Goal: Complete application form

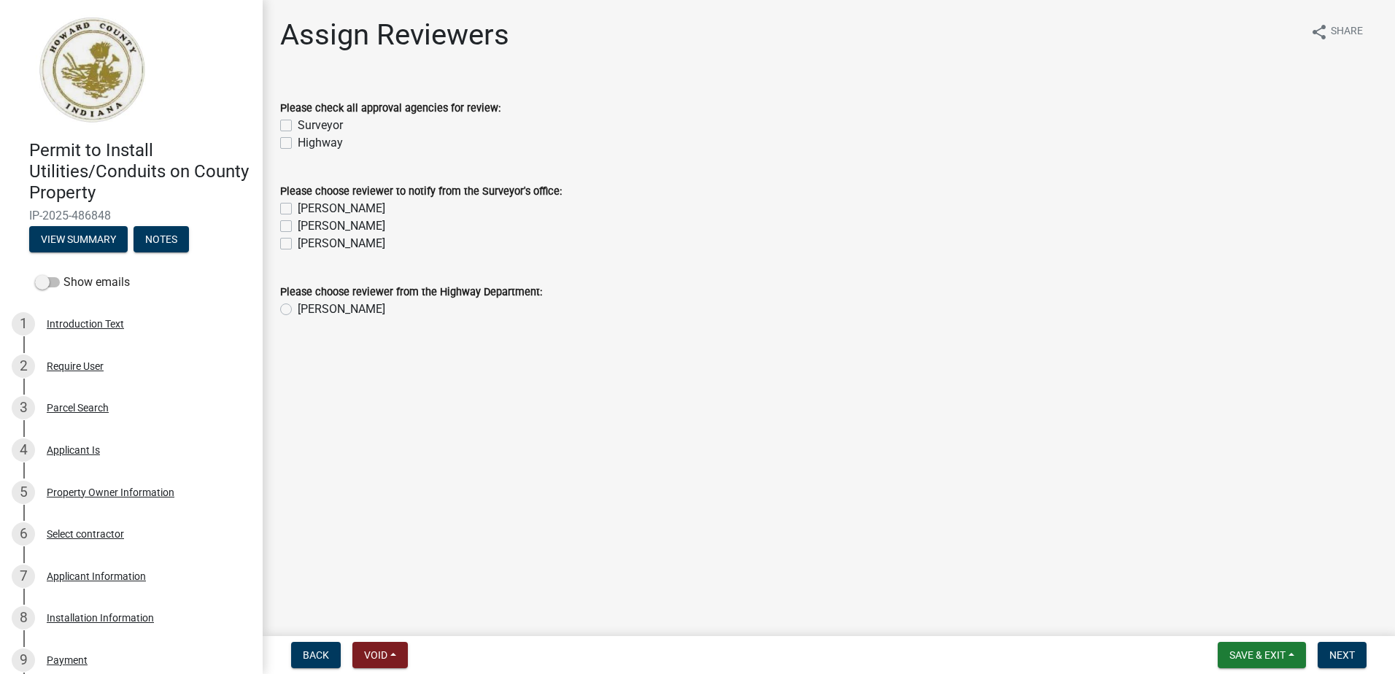
click at [298, 128] on label "Surveyor" at bounding box center [320, 126] width 45 height 18
click at [298, 126] on input "Surveyor" at bounding box center [302, 121] width 9 height 9
checkbox input "true"
click at [298, 142] on label "Highway" at bounding box center [320, 143] width 45 height 18
click at [298, 142] on input "Highway" at bounding box center [302, 138] width 9 height 9
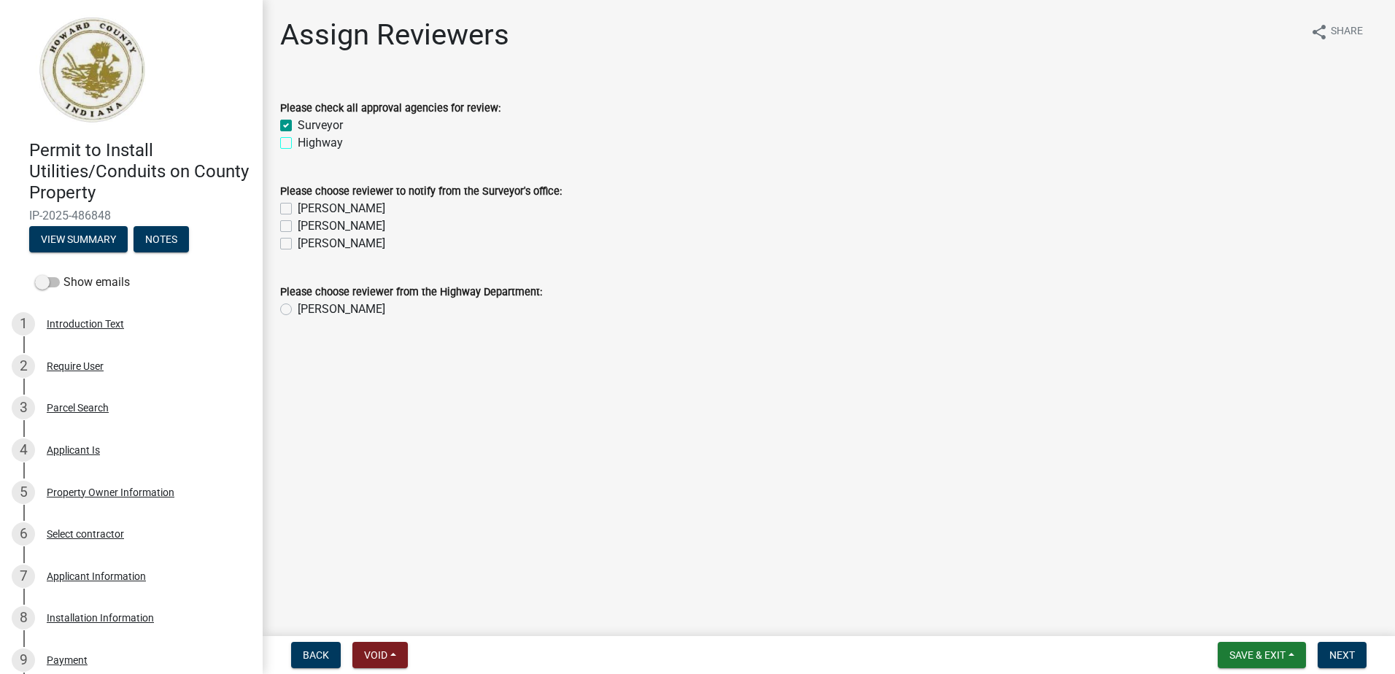
checkbox input "true"
click at [298, 210] on label "[PERSON_NAME]" at bounding box center [342, 209] width 88 height 18
click at [298, 209] on input "[PERSON_NAME]" at bounding box center [302, 204] width 9 height 9
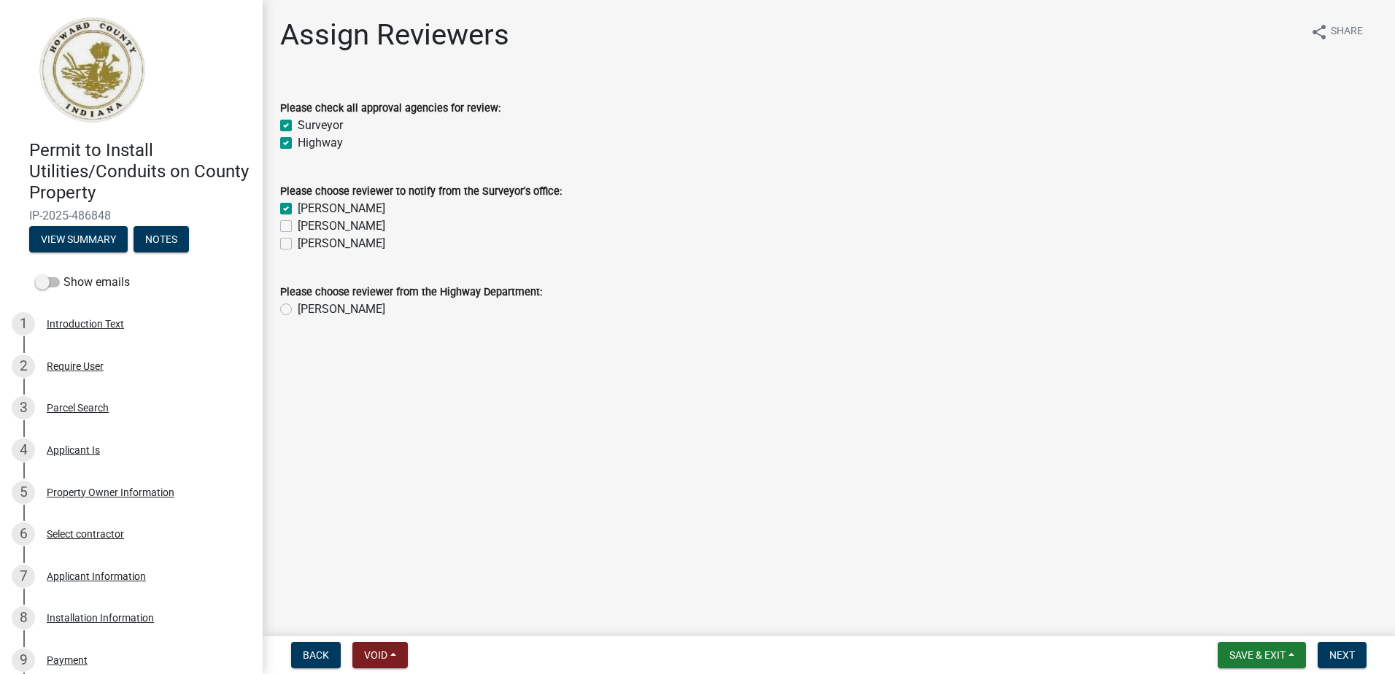
checkbox input "true"
checkbox input "false"
click at [298, 223] on label "[PERSON_NAME]" at bounding box center [342, 226] width 88 height 18
click at [298, 223] on input "[PERSON_NAME]" at bounding box center [302, 221] width 9 height 9
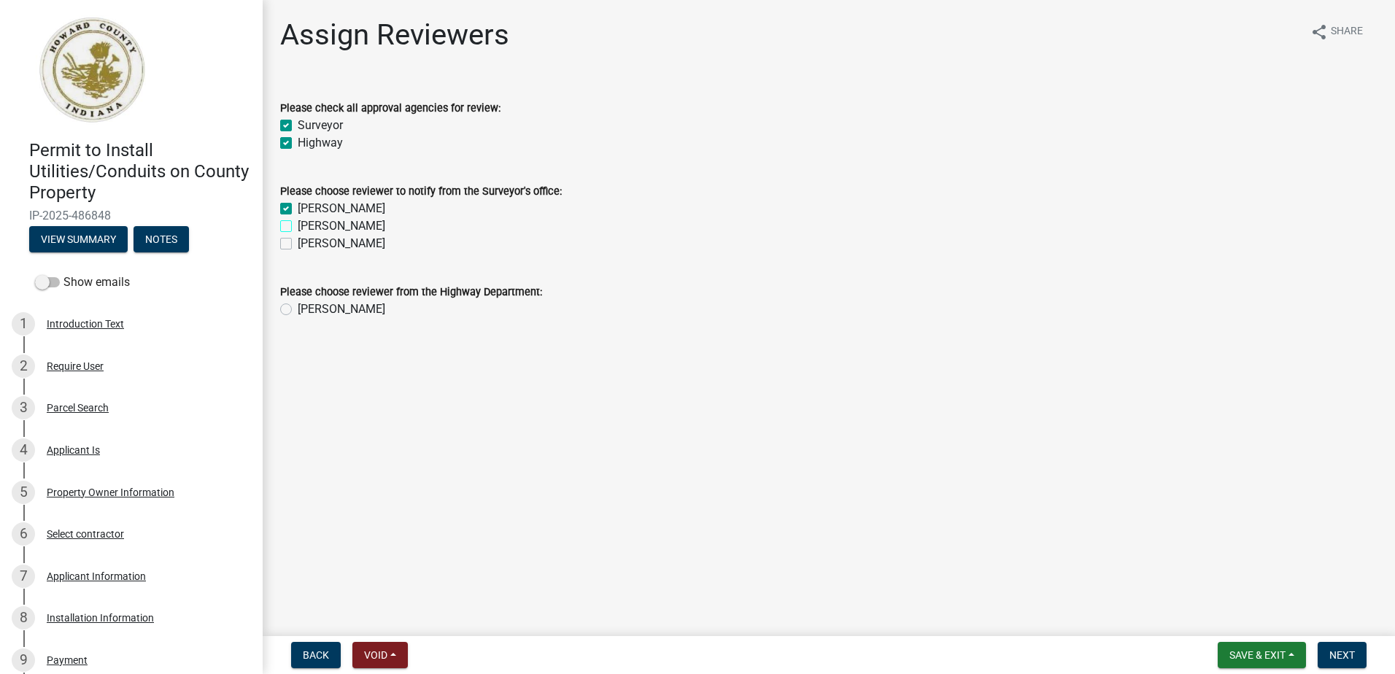
checkbox input "true"
click at [298, 242] on label "[PERSON_NAME]" at bounding box center [342, 244] width 88 height 18
click at [298, 242] on input "[PERSON_NAME]" at bounding box center [302, 239] width 9 height 9
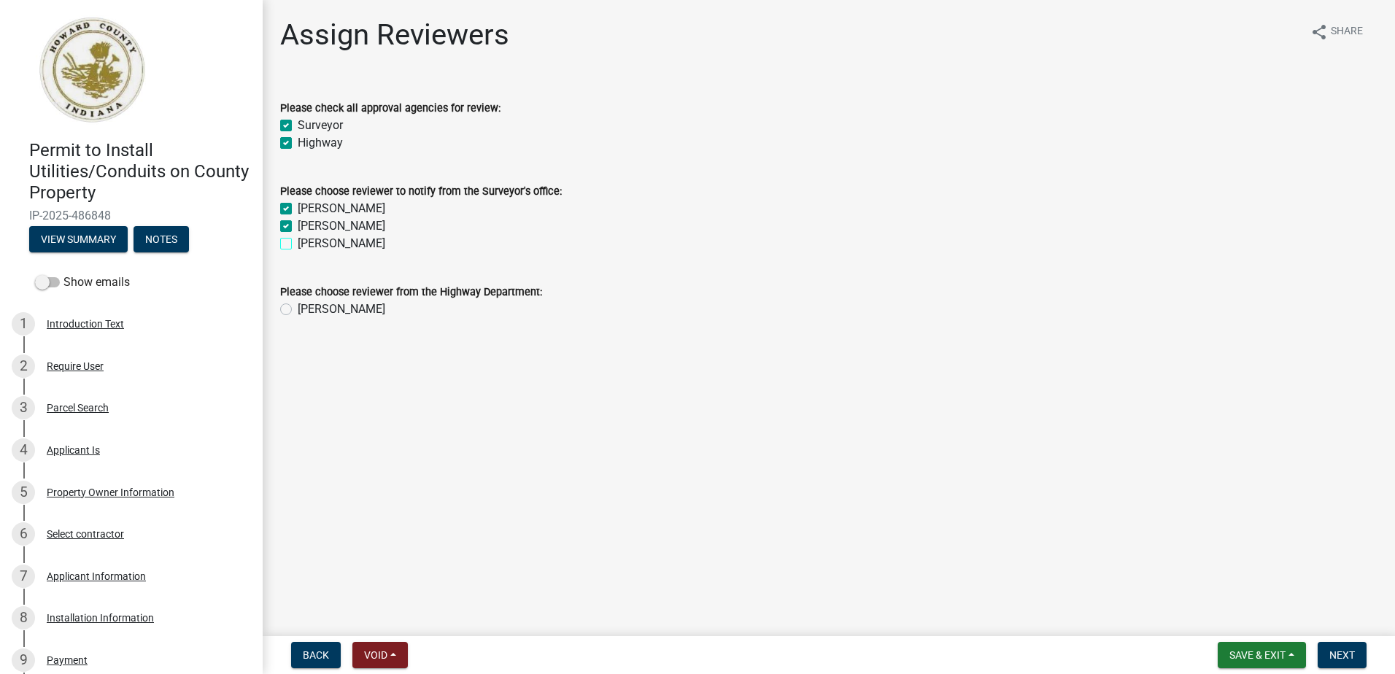
checkbox input "true"
click at [298, 312] on label "[PERSON_NAME]" at bounding box center [342, 310] width 88 height 18
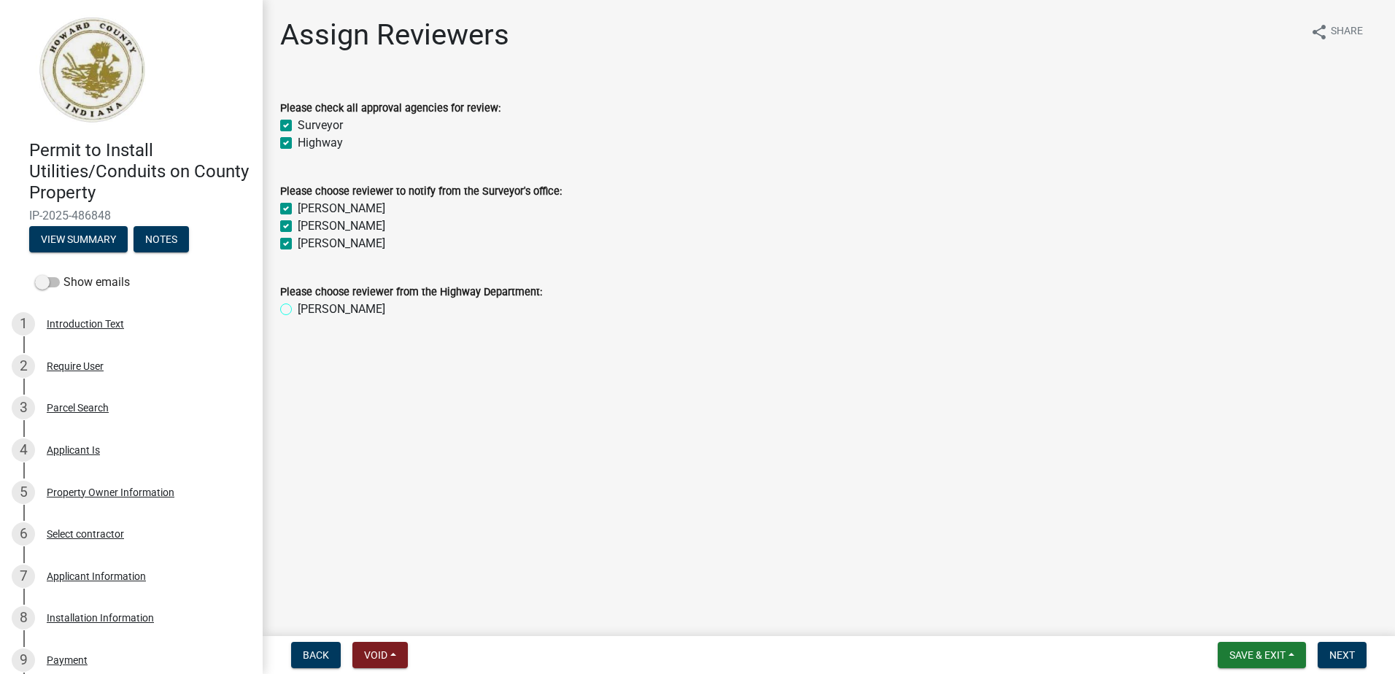
click at [298, 310] on input "[PERSON_NAME]" at bounding box center [302, 305] width 9 height 9
radio input "true"
click at [1343, 649] on span "Next" at bounding box center [1342, 655] width 26 height 12
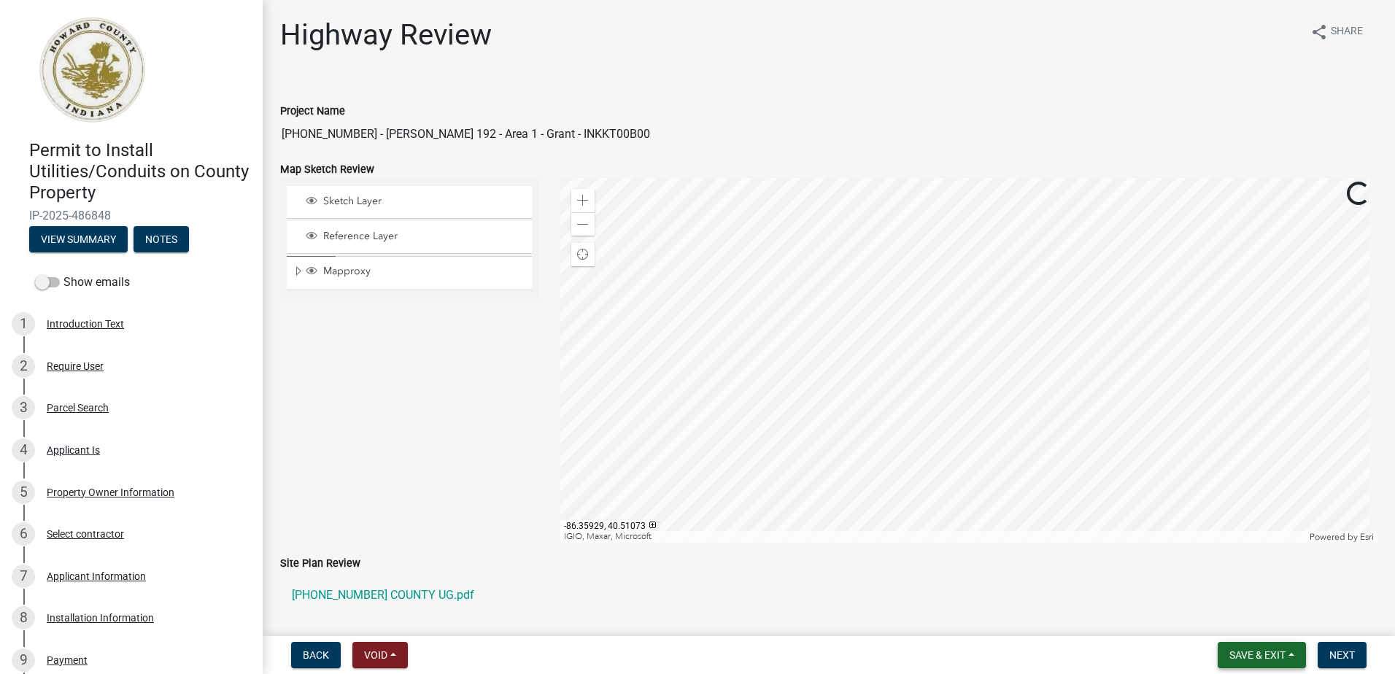
click at [1267, 655] on span "Save & Exit" at bounding box center [1257, 655] width 56 height 12
click at [1246, 617] on button "Save & Exit" at bounding box center [1247, 617] width 117 height 35
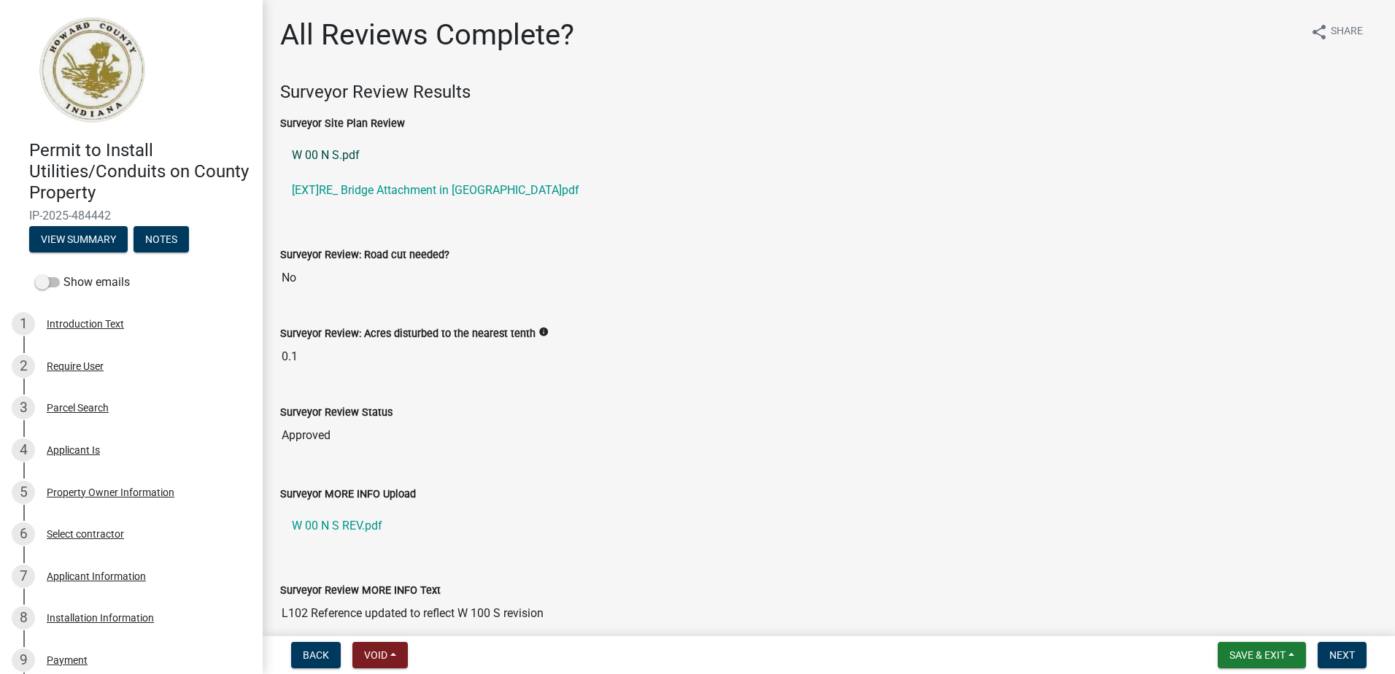
click at [325, 157] on link "W 00 N S.pdf" at bounding box center [828, 155] width 1097 height 35
